Goal: Transaction & Acquisition: Purchase product/service

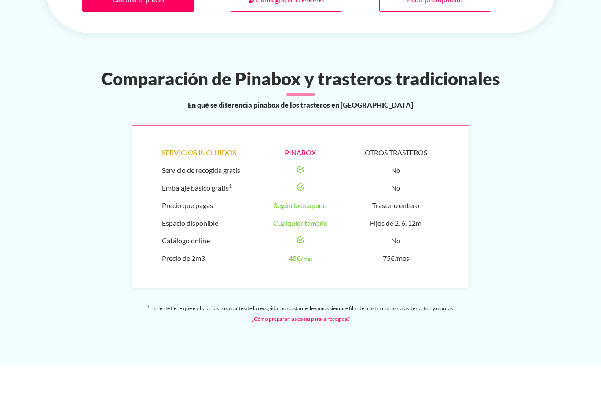
scroll to position [573, 0]
click at [201, 232] on li "Catálogo online" at bounding box center [205, 241] width 87 height 18
click at [193, 232] on li "Catálogo online" at bounding box center [205, 241] width 87 height 18
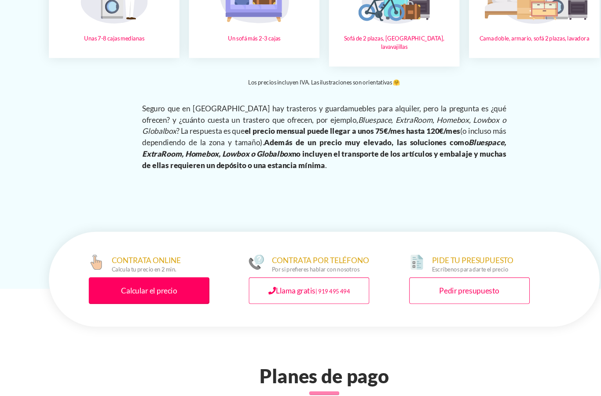
scroll to position [1604, 0]
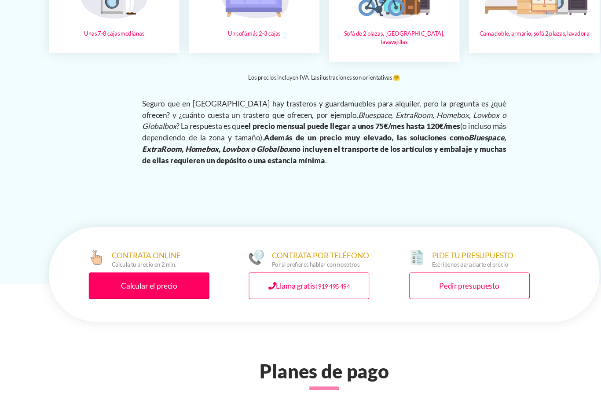
click at [164, 253] on link "Calcular el precio" at bounding box center [138, 265] width 112 height 25
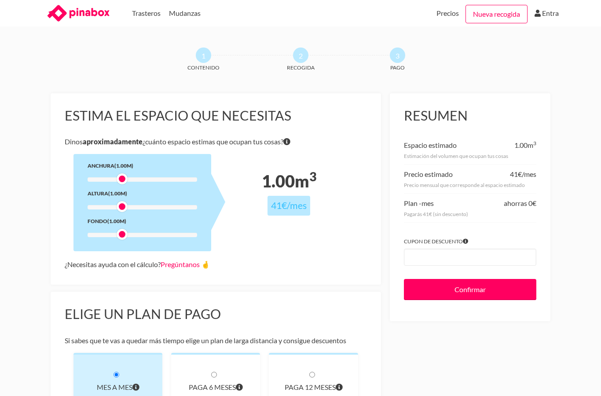
scroll to position [4, 0]
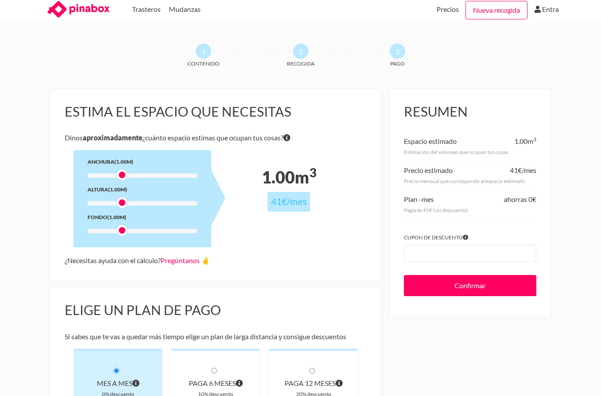
click at [341, 81] on div "1 Contenido 2 Recogida 3 Pago Estima el espacio que necesitas Dinos aproximadam…" at bounding box center [301, 349] width 528 height 611
click at [126, 168] on div "Anchura (1.00m) Altura (2.00m) Fondo (1.75m)" at bounding box center [142, 198] width 138 height 97
click at [131, 174] on div at bounding box center [143, 175] width 110 height 4
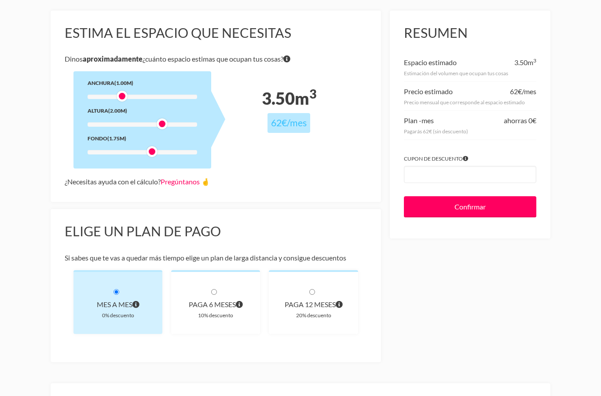
scroll to position [79, 0]
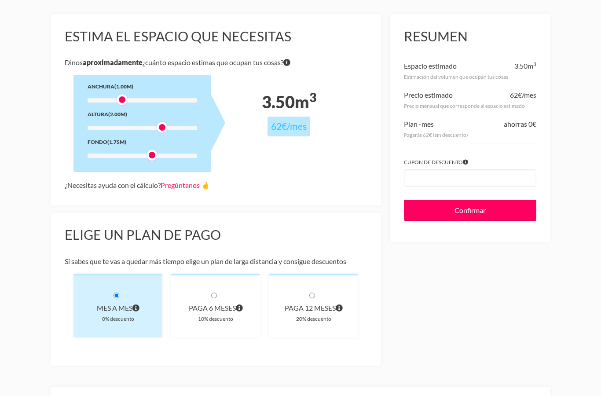
click at [213, 293] on input "radio" at bounding box center [214, 296] width 6 height 6
radio input "true"
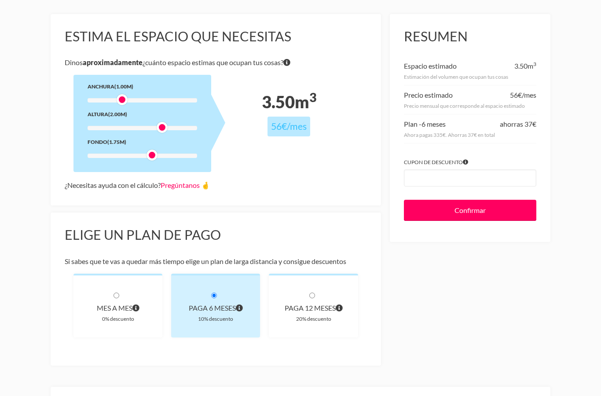
click at [348, 85] on div "3.50 m 3 56€ /mes" at bounding box center [289, 112] width 138 height 74
click at [115, 287] on div "Mes a mes 0% descuento" at bounding box center [117, 306] width 89 height 64
radio input "true"
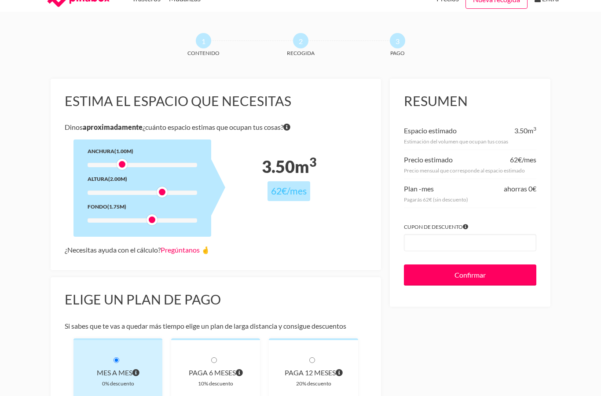
scroll to position [0, 0]
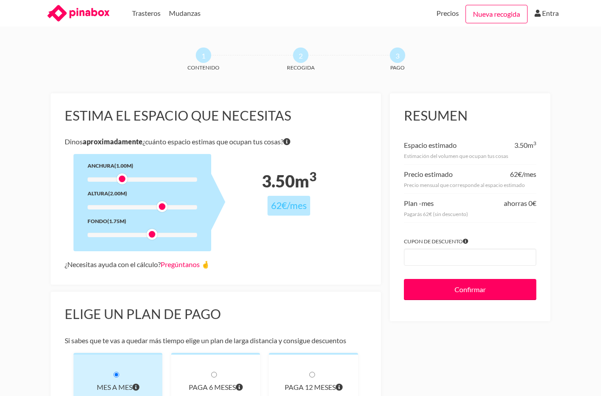
click at [144, 13] on link "Trasteros" at bounding box center [146, 13] width 29 height 26
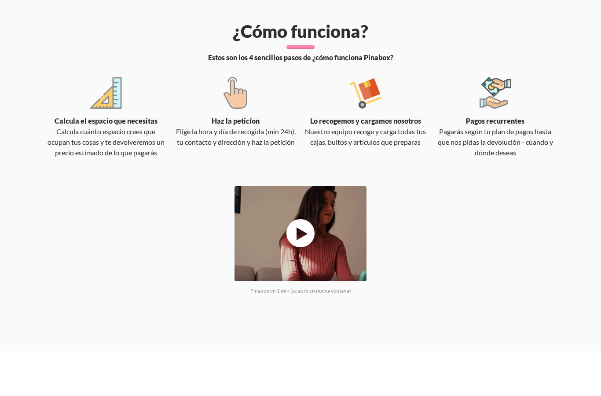
scroll to position [595, 0]
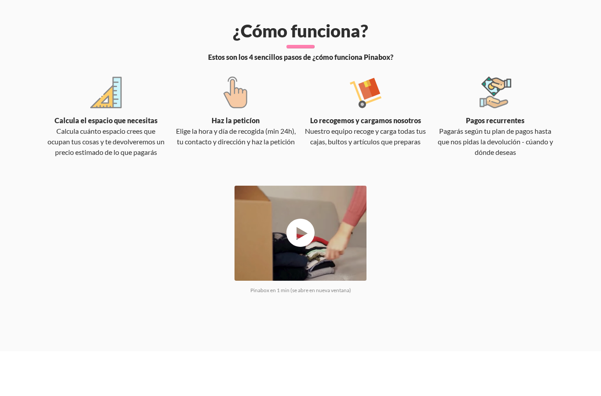
click at [418, 85] on div "Lo recogemos y cargamos nosotros Nuestro equipo recoge y carga todas tus cajas,…" at bounding box center [365, 112] width 121 height 70
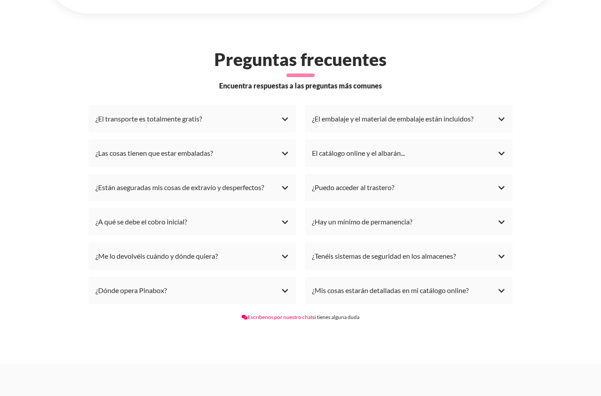
scroll to position [1902, 0]
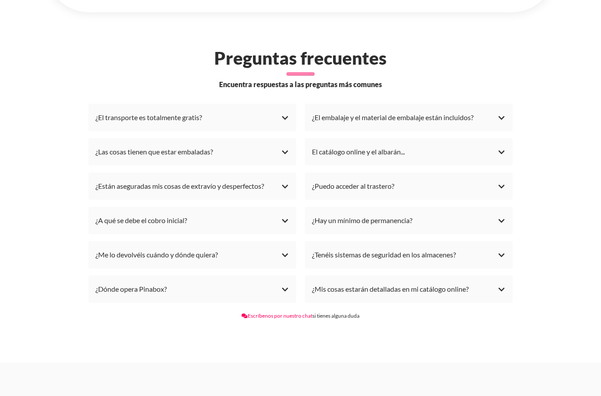
click at [281, 282] on div "¿Dónde opera Pinabox?" at bounding box center [192, 288] width 194 height 13
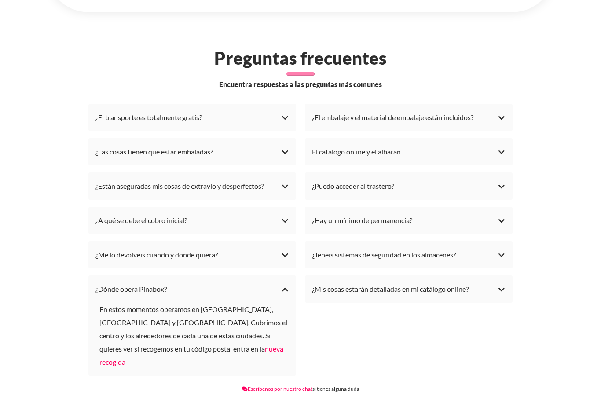
click at [143, 345] on link "nueva recogida" at bounding box center [191, 356] width 184 height 22
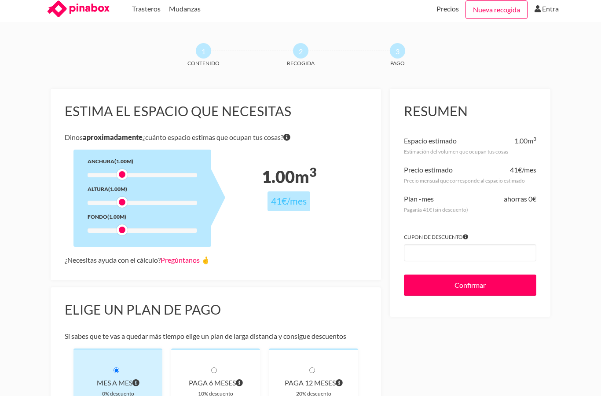
click at [562, 43] on div "1 Contenido 2 Recogida 3 Pago Estima el espacio que necesitas Dinos aproximadam…" at bounding box center [301, 348] width 528 height 611
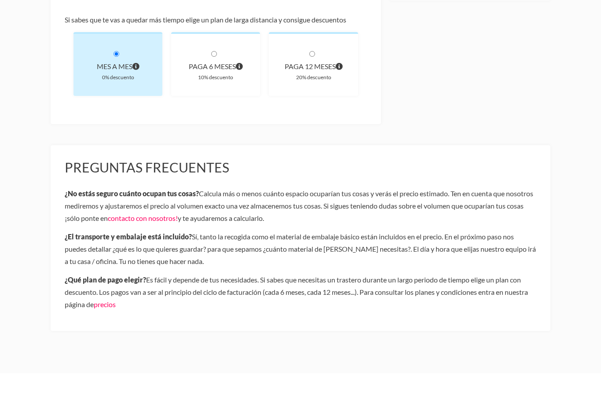
scroll to position [363, 0]
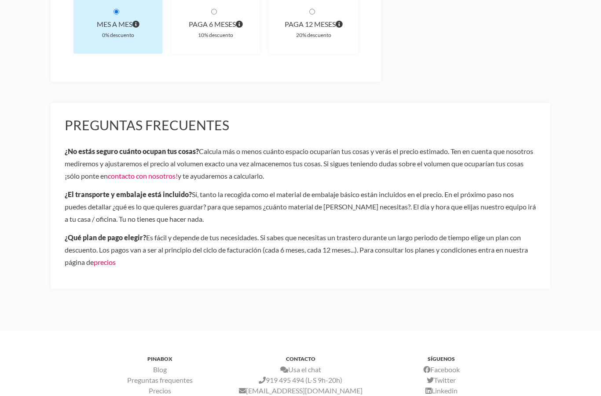
click at [532, 85] on div "Estima el espacio que necesitas Dinos aproximadamente ¿cuánto espacio estimas q…" at bounding box center [300, 13] width 517 height 565
click at [544, 85] on div "Estima el espacio que necesitas Dinos aproximadamente ¿cuánto espacio estimas q…" at bounding box center [300, 13] width 517 height 565
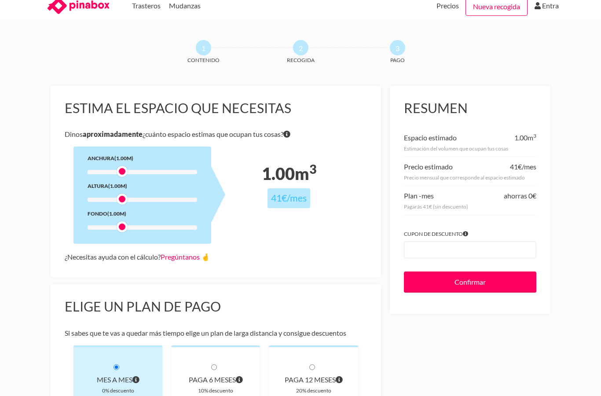
scroll to position [0, 0]
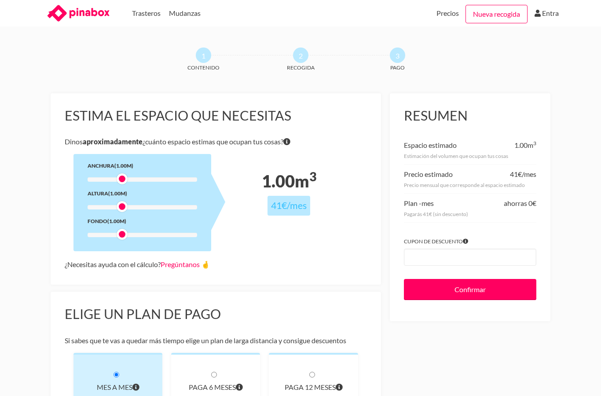
click at [579, 50] on div "1 Contenido 2 Recogida 3 Pago Estima el espacio que necesitas Dinos aproximadam…" at bounding box center [300, 353] width 601 height 611
